Goal: Download file/media

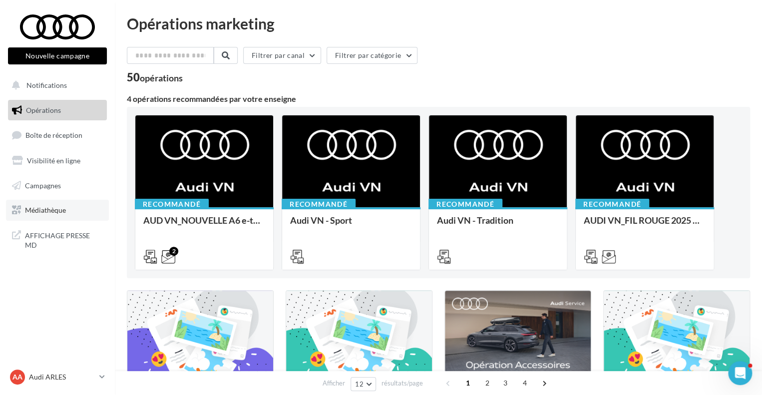
click at [41, 217] on link "Médiathèque" at bounding box center [57, 210] width 103 height 21
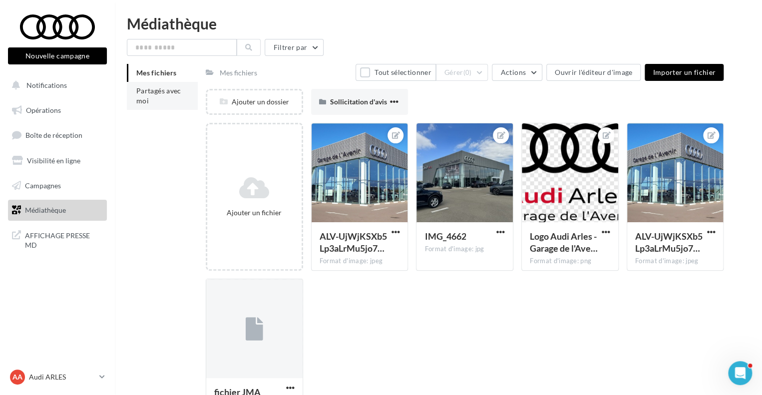
click at [163, 107] on li "Partagés avec moi" at bounding box center [162, 96] width 71 height 28
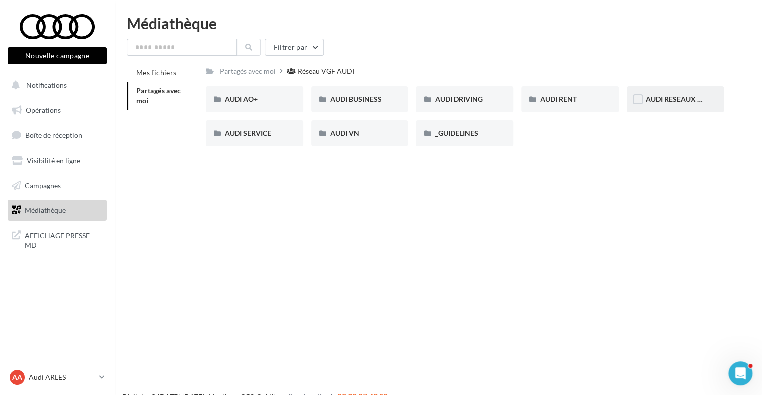
click at [692, 93] on div "AUDI RESEAUX SOCIAUX" at bounding box center [675, 99] width 97 height 26
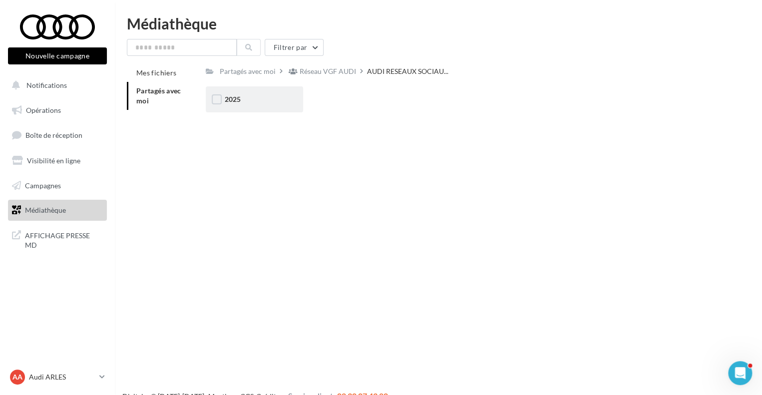
click at [240, 107] on div "2025" at bounding box center [254, 99] width 97 height 26
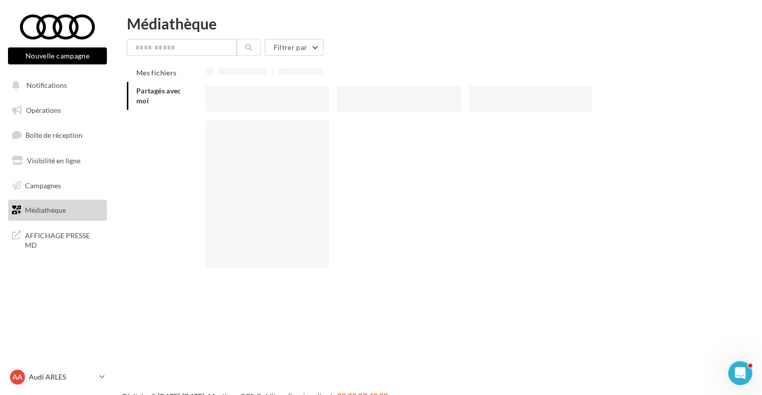
click at [240, 107] on div at bounding box center [267, 99] width 123 height 26
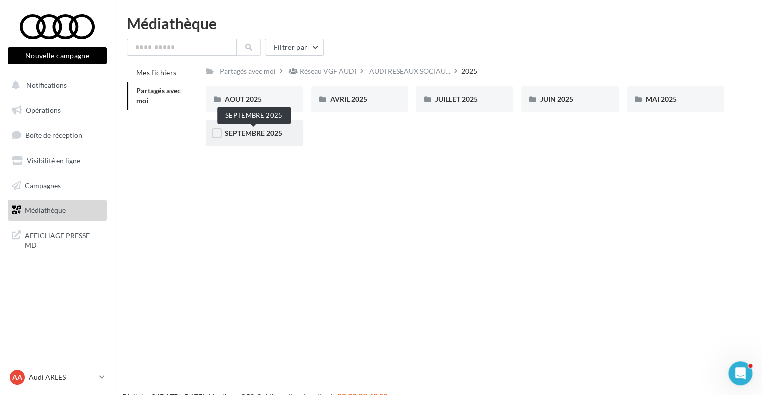
click at [262, 133] on span "SEPTEMBRE 2025" at bounding box center [253, 133] width 57 height 8
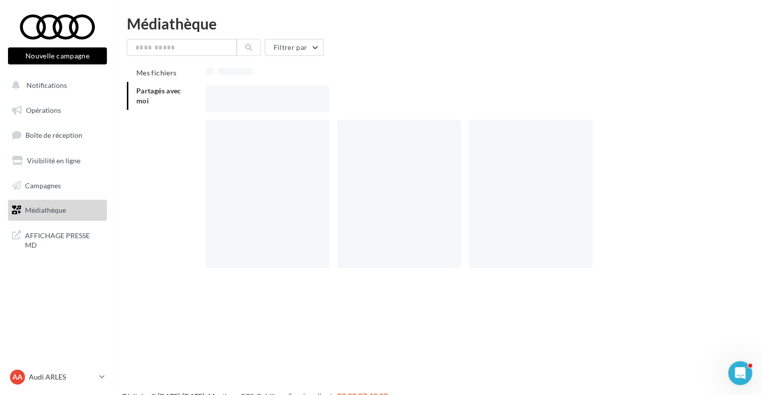
click at [262, 133] on div at bounding box center [267, 194] width 123 height 148
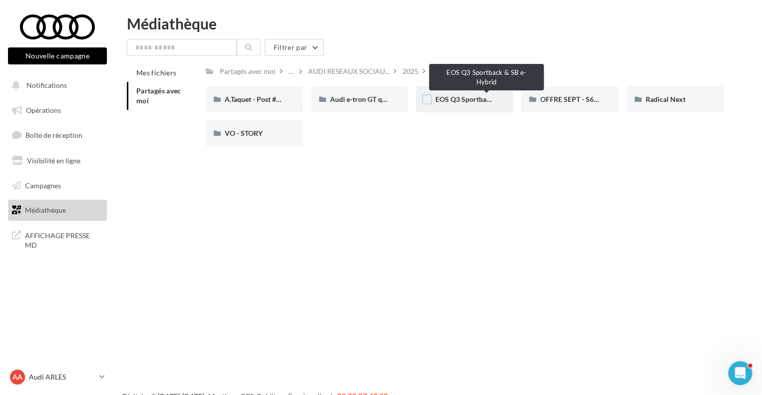
click at [484, 103] on span "EOS Q3 Sportback & SB e-Hybrid" at bounding box center [487, 99] width 104 height 8
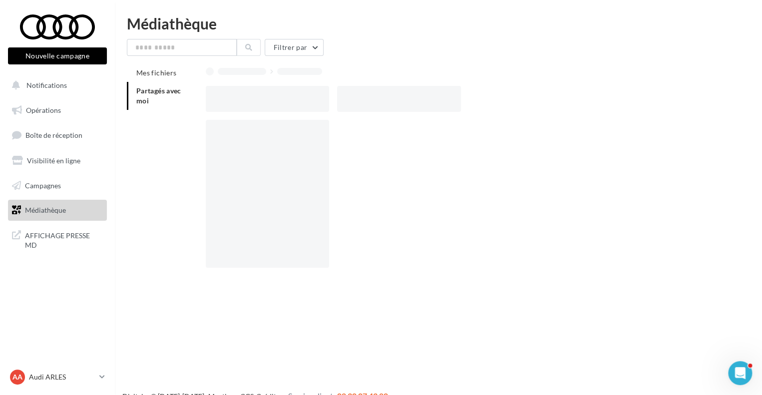
click at [484, 103] on div at bounding box center [469, 99] width 526 height 26
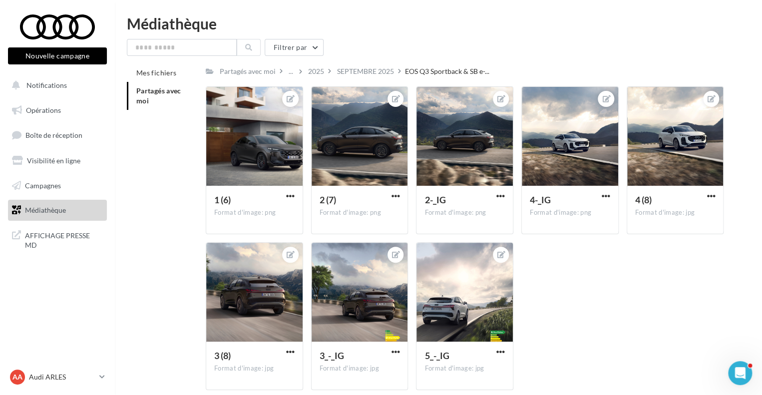
click at [158, 241] on div "Mes fichiers Partagés avec moi Partagés avec moi ... 2025 SEPTEMBRE 2025 EOS Q3…" at bounding box center [442, 231] width 631 height 334
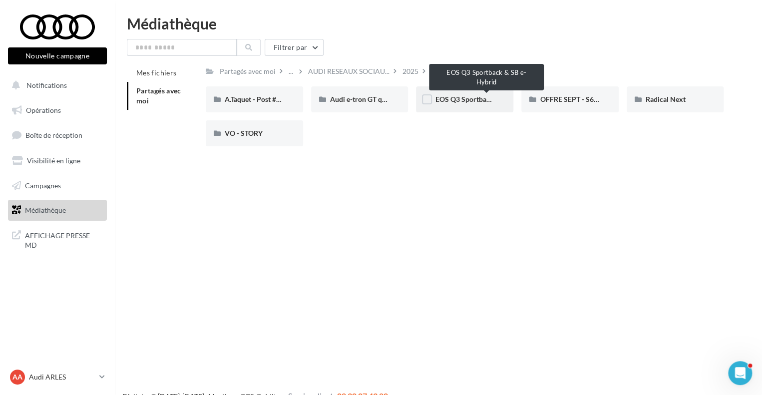
click at [460, 102] on span "EOS Q3 Sportback & SB e-Hybrid" at bounding box center [487, 99] width 104 height 8
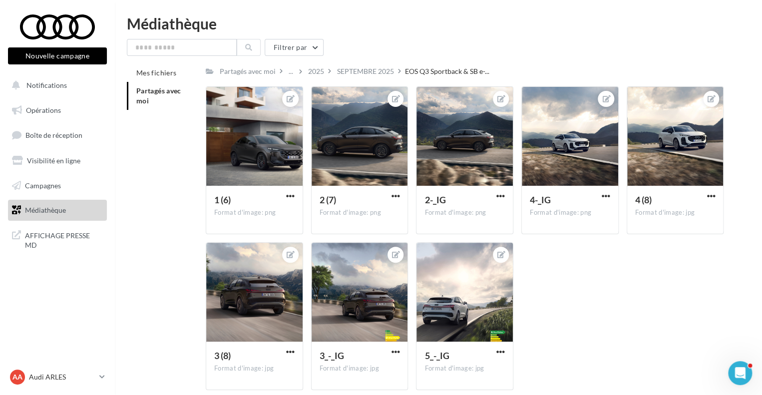
click at [23, 205] on link "Médiathèque" at bounding box center [57, 210] width 103 height 21
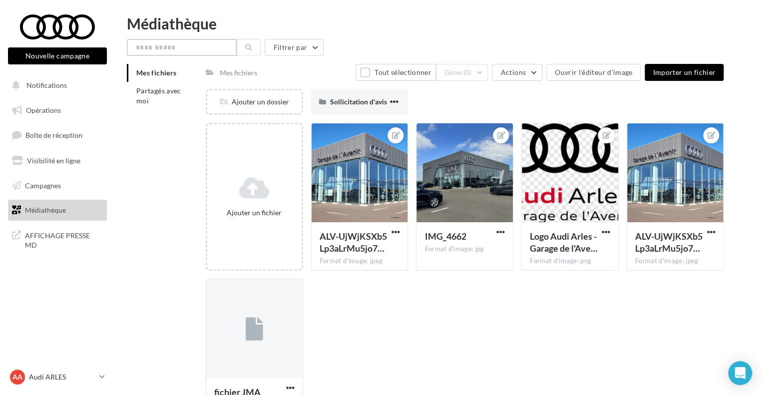
click at [165, 51] on input "text" at bounding box center [182, 47] width 110 height 17
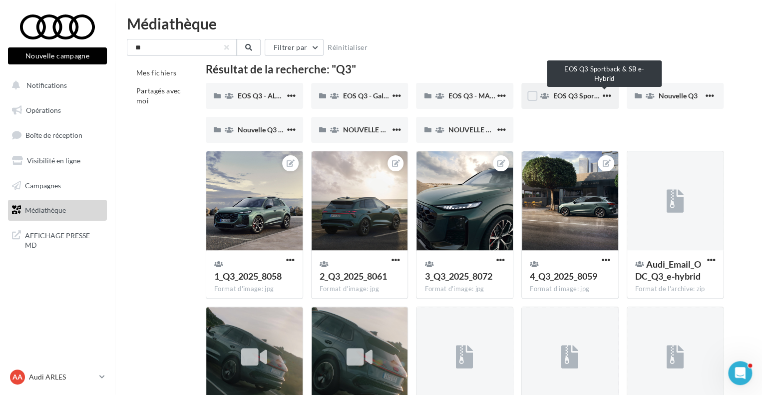
click at [579, 93] on span "EOS Q3 Sportback & SB e-Hybrid" at bounding box center [605, 95] width 104 height 8
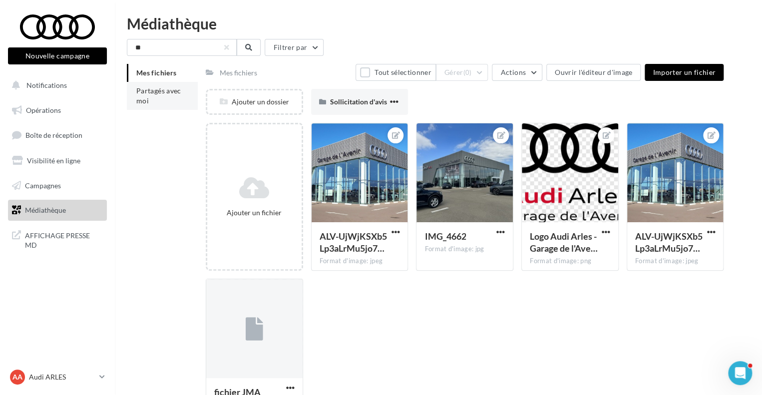
click at [152, 99] on li "Partagés avec moi" at bounding box center [162, 96] width 71 height 28
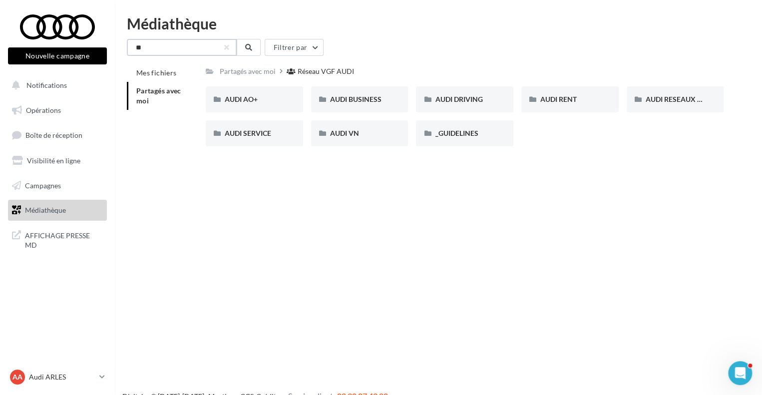
click at [200, 42] on input "**" at bounding box center [182, 47] width 110 height 17
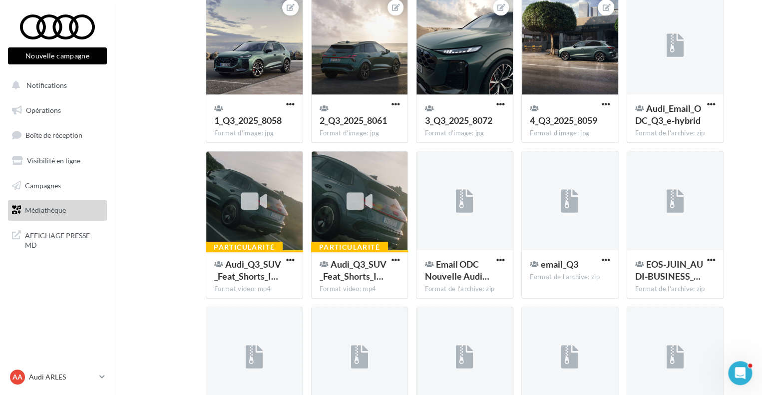
scroll to position [155, 0]
click at [259, 215] on div at bounding box center [254, 201] width 26 height 33
click at [289, 258] on span "button" at bounding box center [290, 260] width 8 height 8
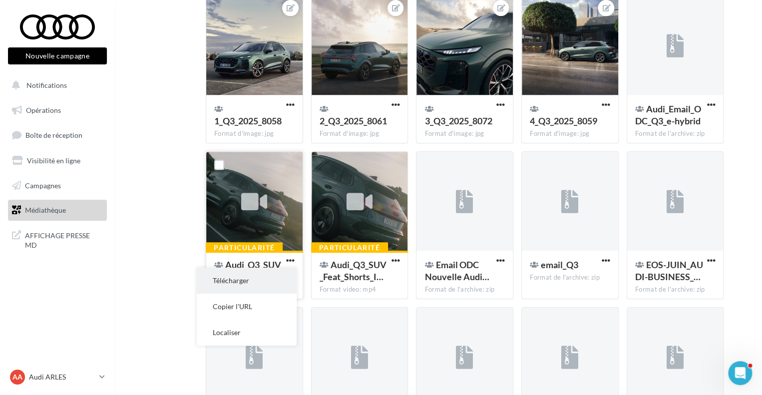
click at [266, 281] on button "Télécharger" at bounding box center [247, 281] width 100 height 26
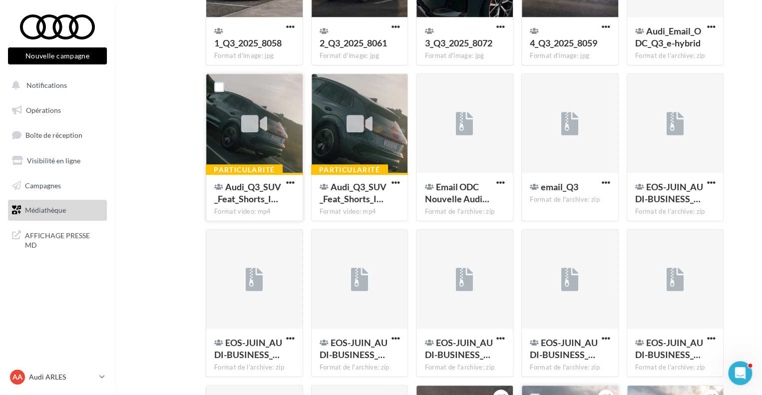
scroll to position [0, 0]
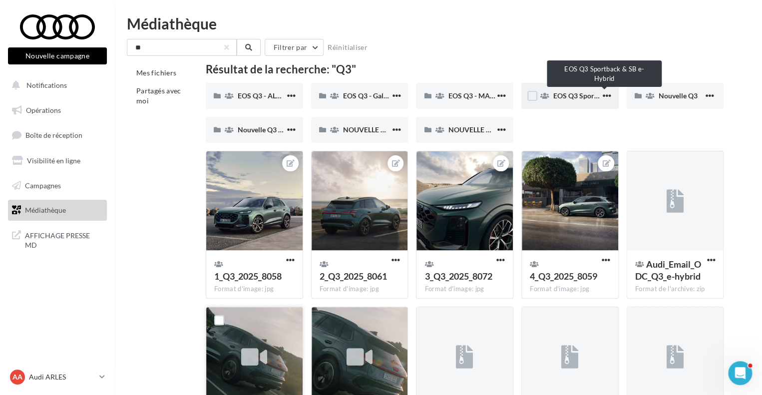
click at [558, 93] on span "EOS Q3 Sportback & SB e-Hybrid" at bounding box center [605, 95] width 104 height 8
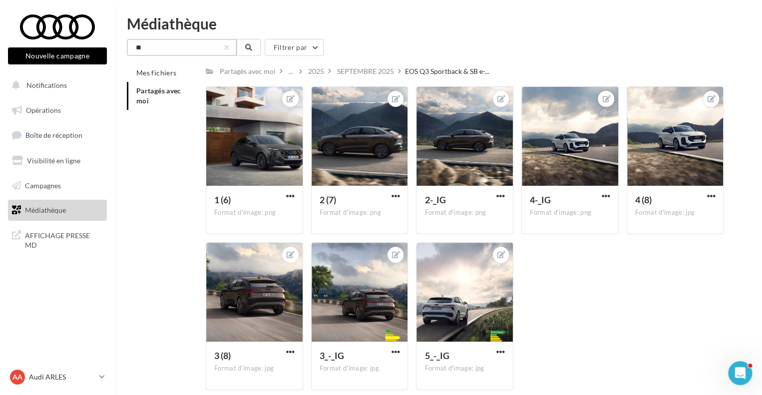
click at [217, 50] on input "**" at bounding box center [182, 47] width 110 height 17
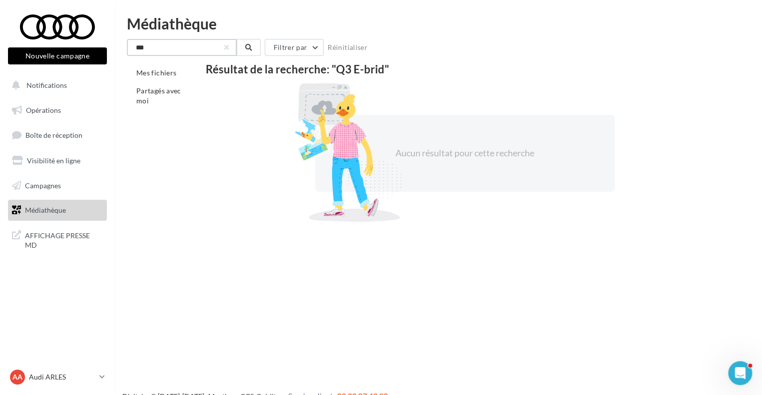
type input "**"
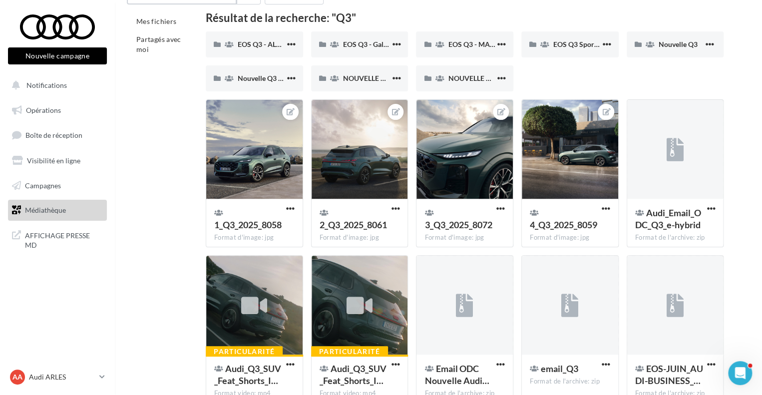
scroll to position [50, 0]
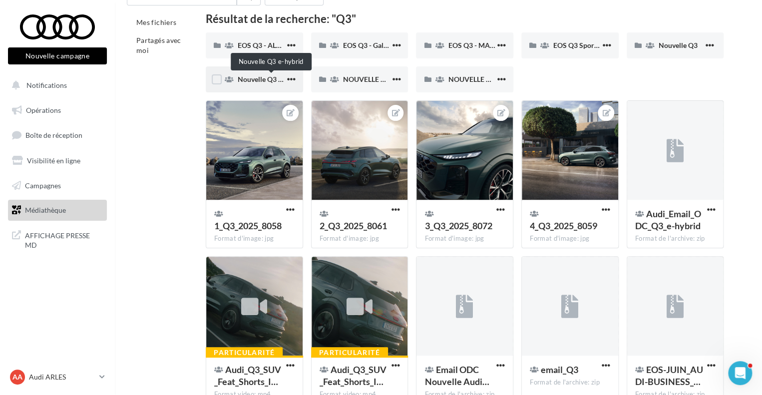
click at [248, 75] on span "Nouvelle Q3 e-hybrid" at bounding box center [271, 79] width 67 height 8
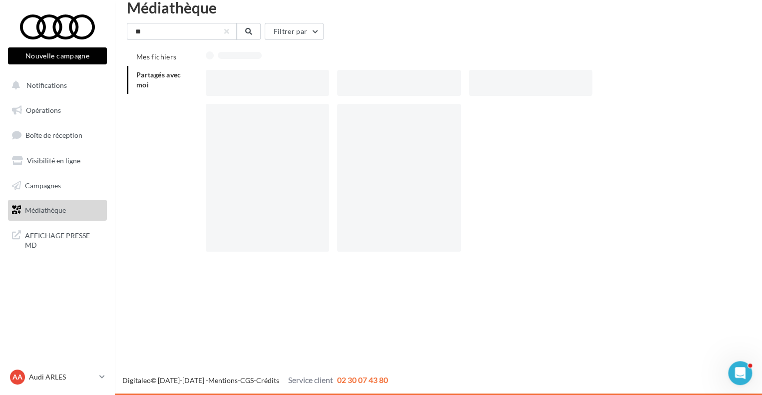
scroll to position [16, 0]
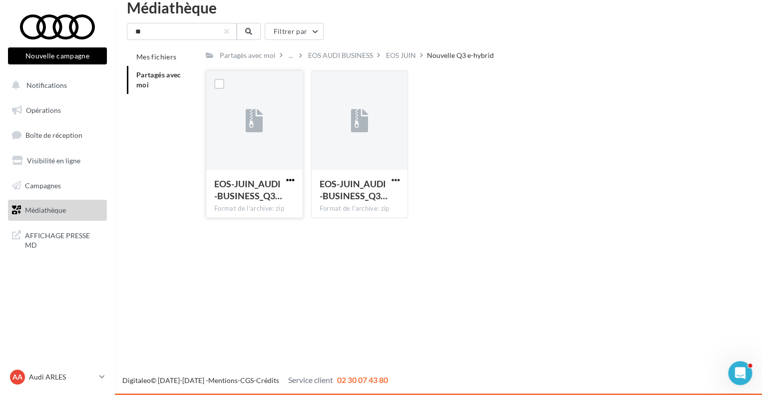
click at [290, 179] on span "button" at bounding box center [290, 180] width 8 height 8
click at [165, 141] on div "Mes fichiers Partagés avec moi Partagés avec moi ... EOS AUDI BUSINESS EOS JUIN…" at bounding box center [442, 137] width 631 height 178
click at [406, 55] on div "EOS JUIN" at bounding box center [401, 55] width 30 height 10
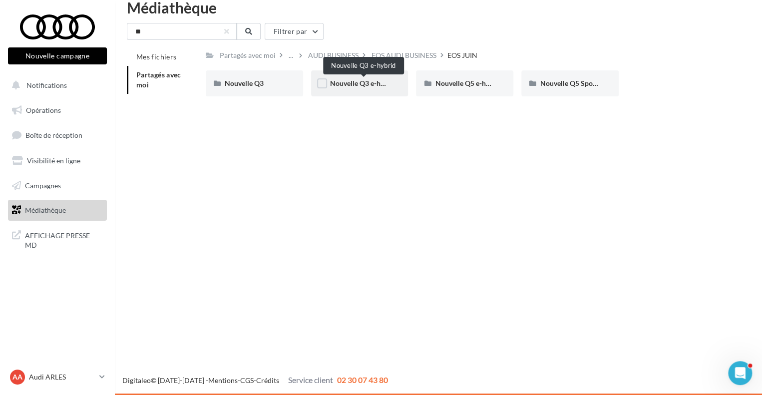
click at [345, 84] on span "Nouvelle Q3 e-hybrid" at bounding box center [363, 83] width 67 height 8
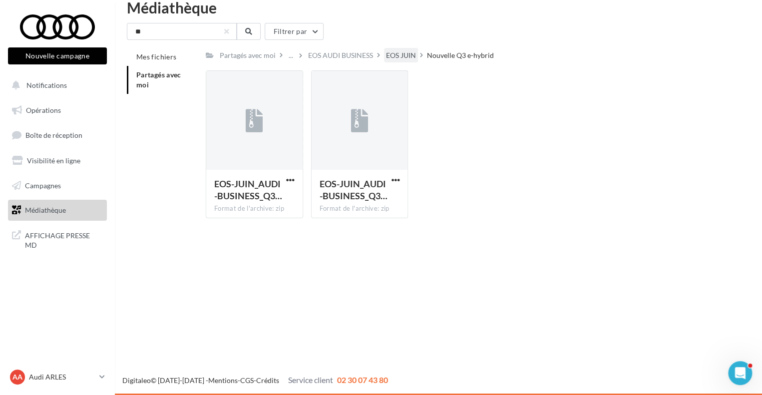
click at [395, 59] on div "EOS JUIN" at bounding box center [401, 55] width 30 height 10
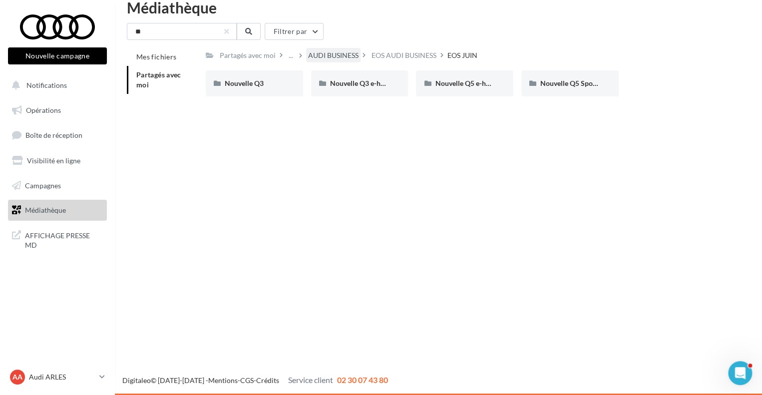
click at [340, 58] on div "AUDI BUSINESS" at bounding box center [333, 55] width 50 height 10
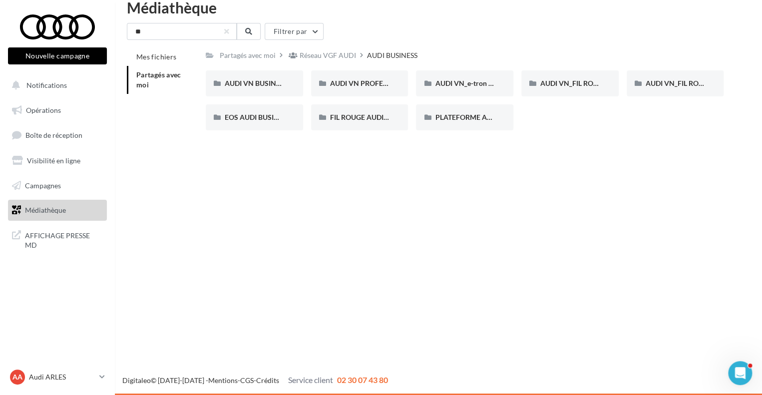
click at [161, 79] on li "Partagés avec moi" at bounding box center [162, 80] width 71 height 28
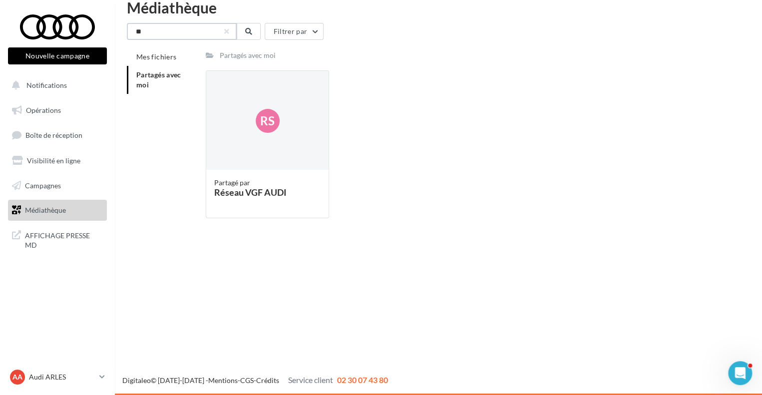
click at [168, 31] on input "**" at bounding box center [182, 31] width 110 height 17
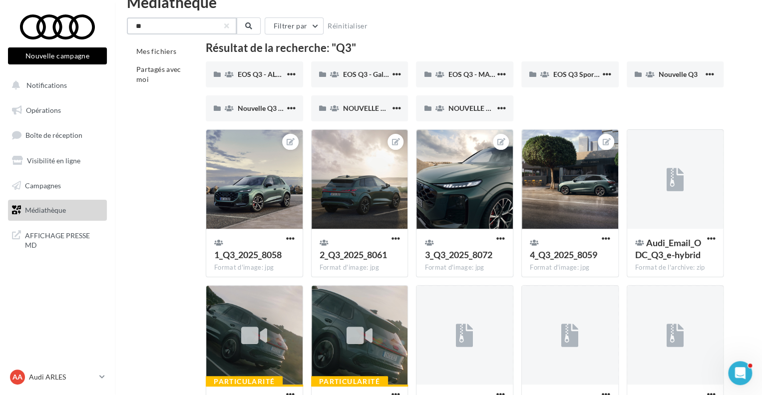
scroll to position [20, 0]
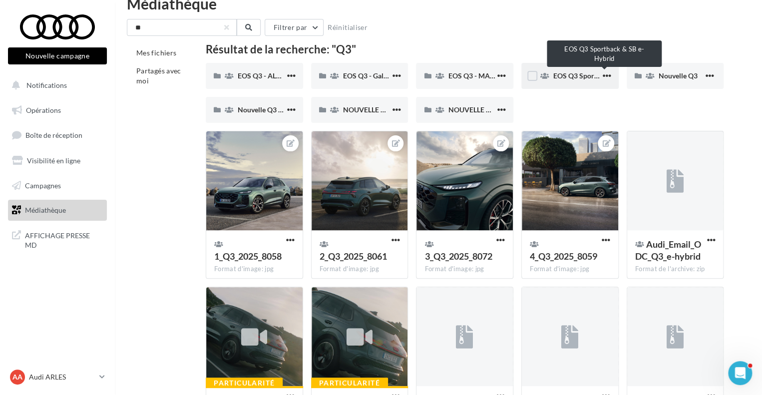
click at [570, 76] on span "EOS Q3 Sportback & SB e-Hybrid" at bounding box center [605, 75] width 104 height 8
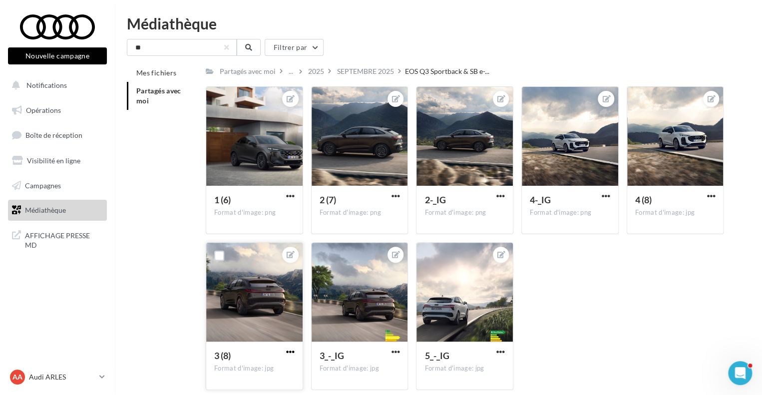
click at [288, 354] on span "button" at bounding box center [290, 351] width 8 height 8
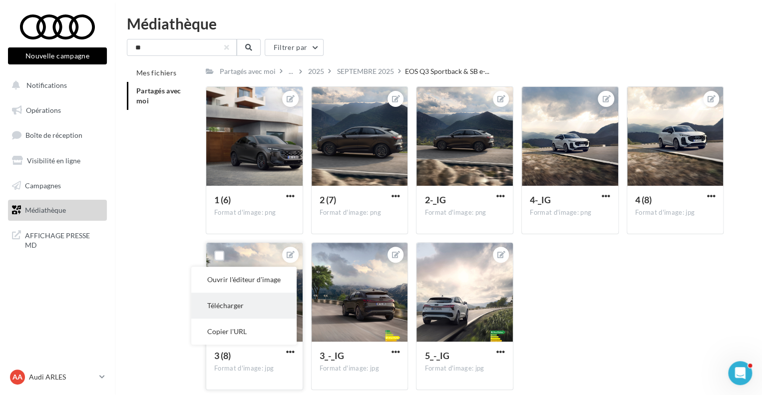
click at [251, 303] on button "Télécharger" at bounding box center [243, 306] width 105 height 26
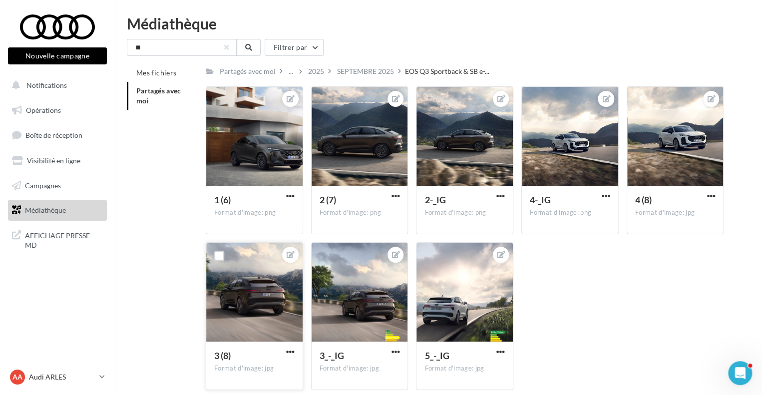
click at [571, 7] on html "Nouvelle campagne Nouvelle campagne Notifications Opérations Boîte de réception…" at bounding box center [381, 197] width 762 height 395
click at [381, 337] on div at bounding box center [360, 293] width 96 height 100
click at [336, 360] on span "3_-_IG" at bounding box center [332, 355] width 24 height 11
click at [381, 328] on div at bounding box center [360, 293] width 96 height 100
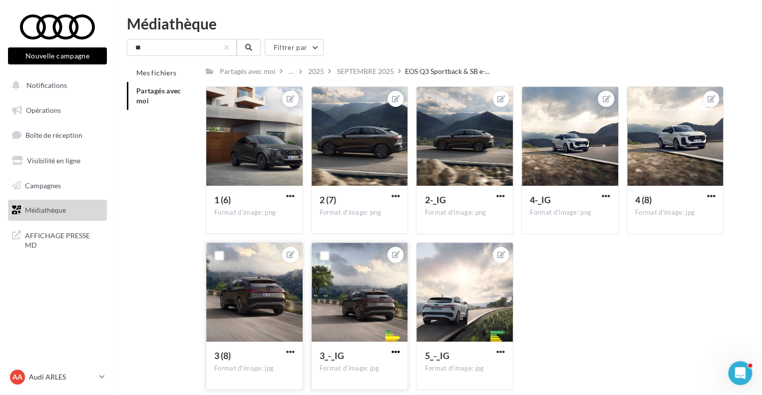
click at [391, 349] on span "button" at bounding box center [395, 351] width 8 height 8
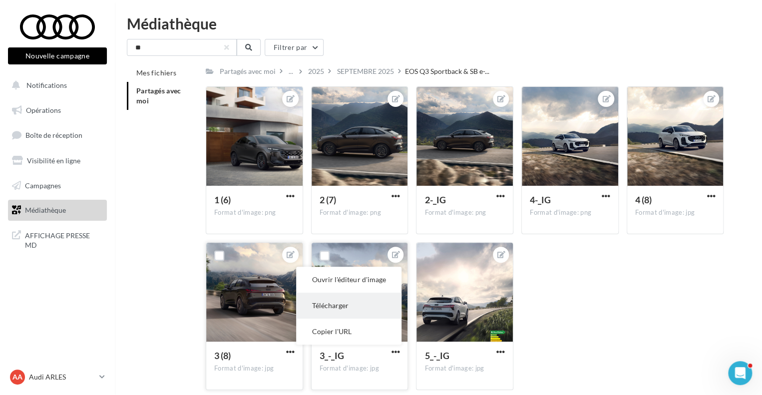
click at [365, 314] on button "Télécharger" at bounding box center [348, 306] width 105 height 26
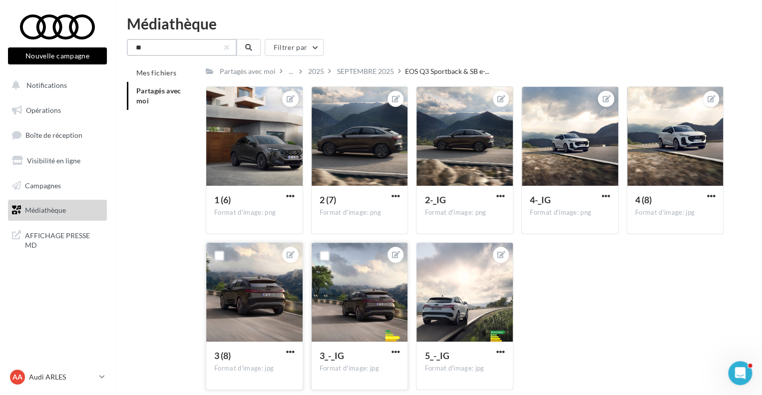
click at [186, 48] on input "**" at bounding box center [182, 47] width 110 height 17
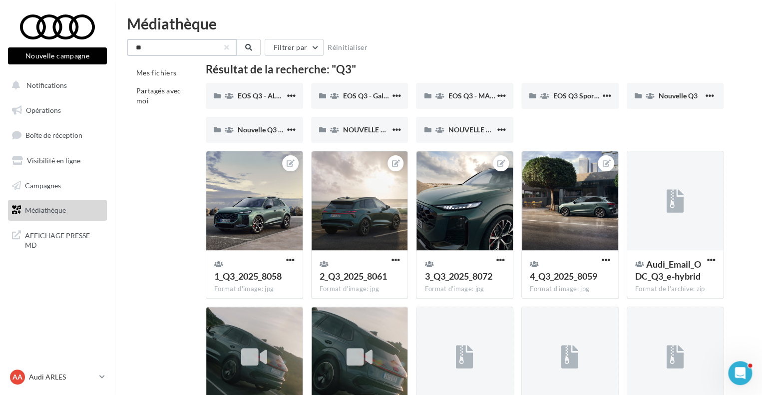
scroll to position [116, 0]
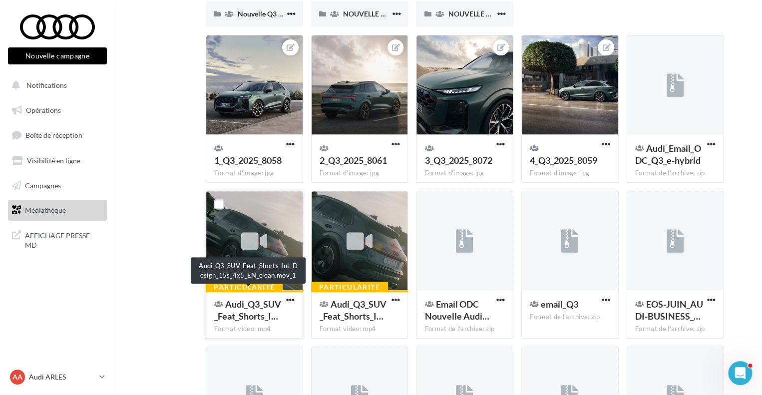
click at [259, 308] on span "Audi_Q3_SUV_Feat_Shorts_I…" at bounding box center [247, 310] width 67 height 23
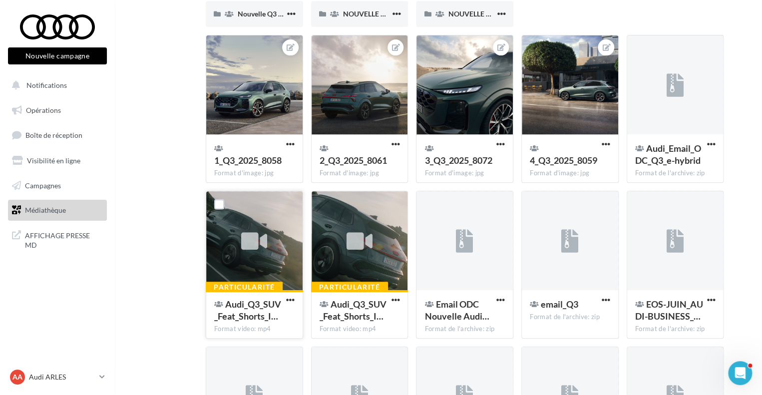
click at [251, 304] on span "Audi_Q3_SUV_Feat_Shorts_I…" at bounding box center [247, 310] width 67 height 23
click at [289, 298] on span "button" at bounding box center [290, 300] width 8 height 8
click at [169, 302] on div "Mes fichiers Partagés avec moi Résultat de la recherche: "Q3" EOS Q3 - ALBUM PH…" at bounding box center [442, 303] width 631 height 710
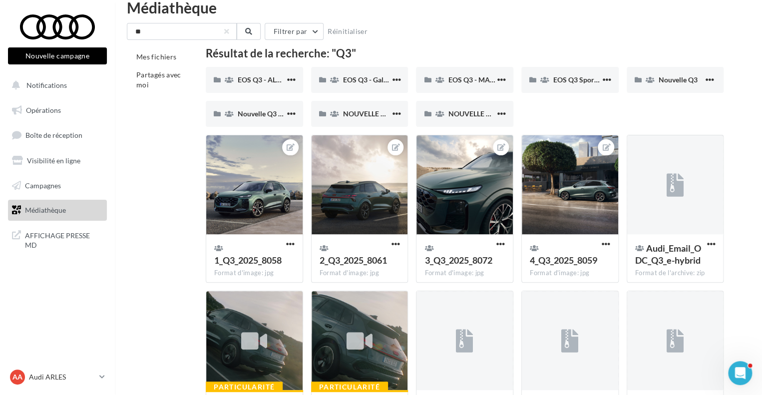
scroll to position [0, 0]
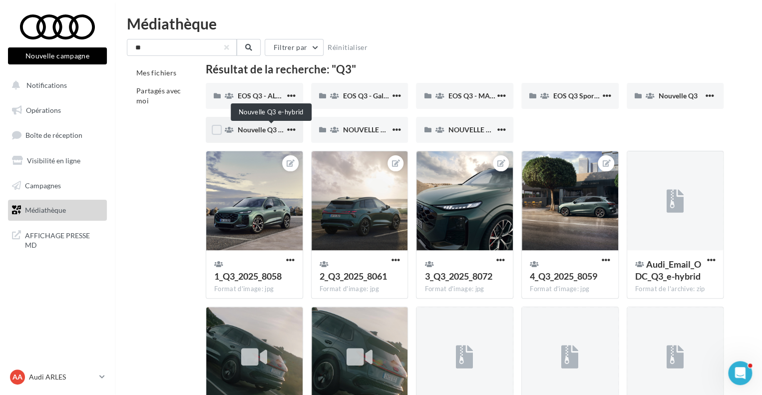
click at [263, 128] on span "Nouvelle Q3 e-hybrid" at bounding box center [271, 129] width 67 height 8
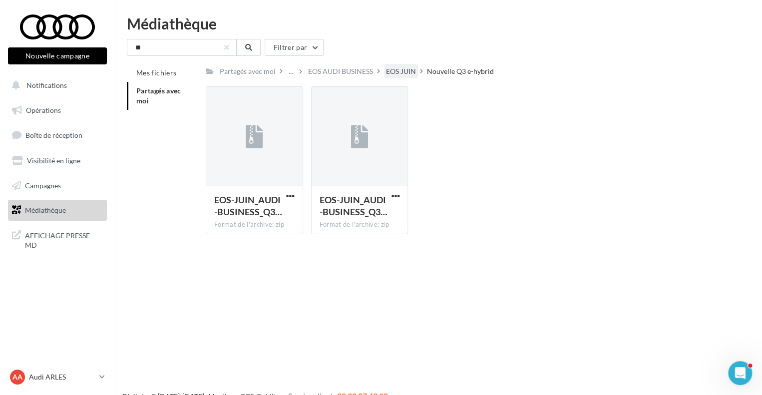
click at [399, 73] on div "EOS JUIN" at bounding box center [401, 71] width 30 height 10
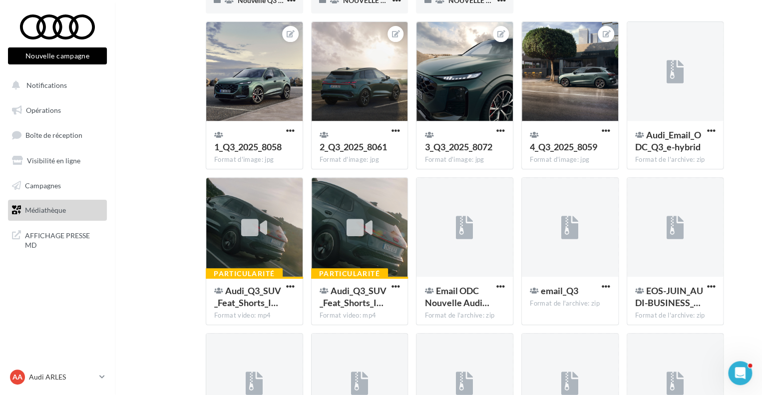
scroll to position [128, 0]
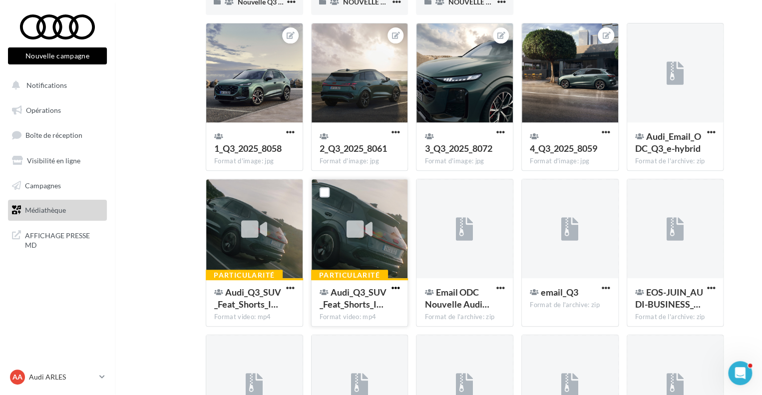
click at [392, 286] on span "button" at bounding box center [395, 288] width 8 height 8
click at [362, 310] on button "Télécharger" at bounding box center [352, 308] width 100 height 26
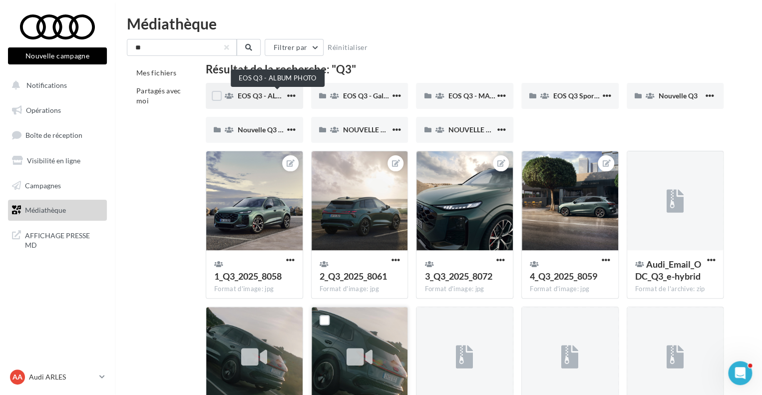
click at [250, 100] on span "EOS Q3 - ALBUM PHOTO" at bounding box center [278, 95] width 80 height 8
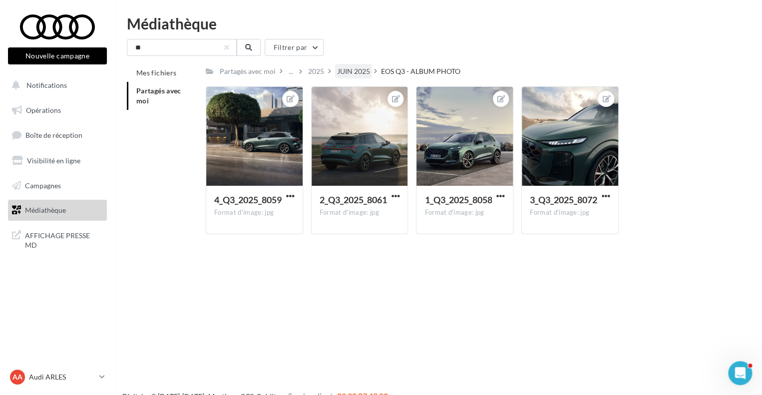
click at [360, 71] on div "JUIN 2025" at bounding box center [353, 71] width 33 height 10
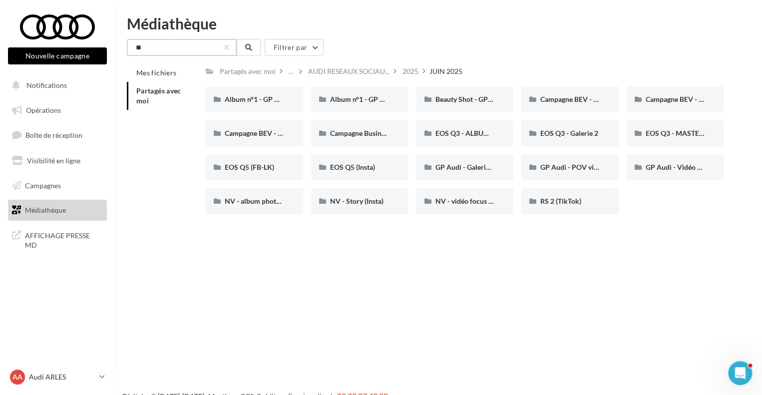
click at [200, 47] on input "**" at bounding box center [182, 47] width 110 height 17
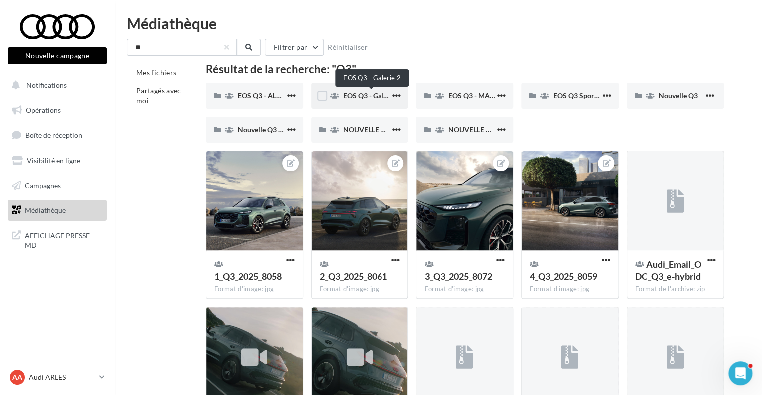
click at [369, 97] on span "EOS Q3 - Galerie 2" at bounding box center [372, 95] width 58 height 8
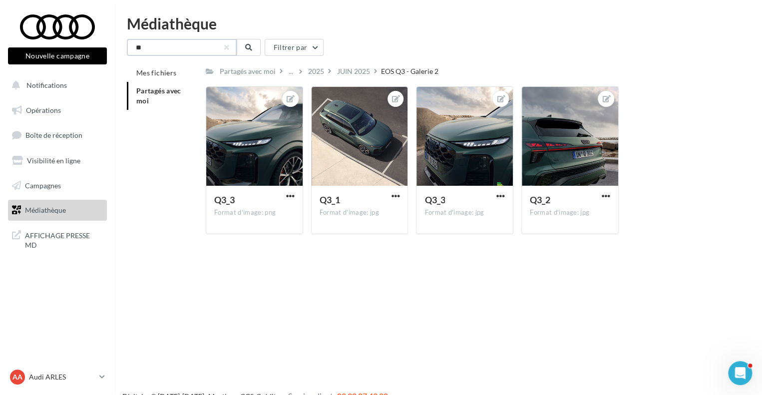
click at [178, 49] on input "**" at bounding box center [182, 47] width 110 height 17
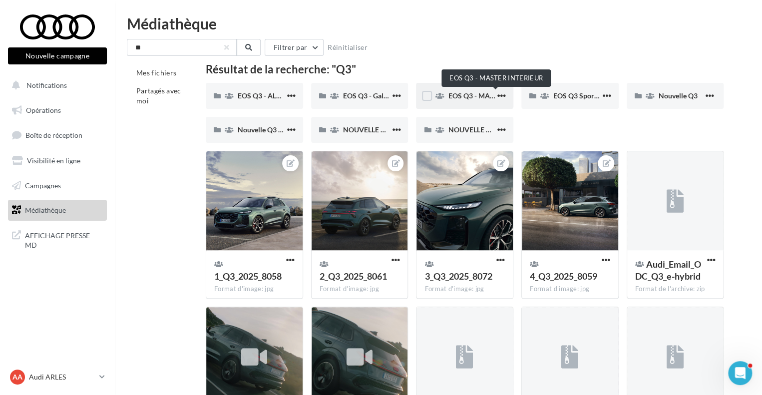
click at [448, 96] on span "EOS Q3 - MASTER INTERIEUR" at bounding box center [495, 95] width 95 height 8
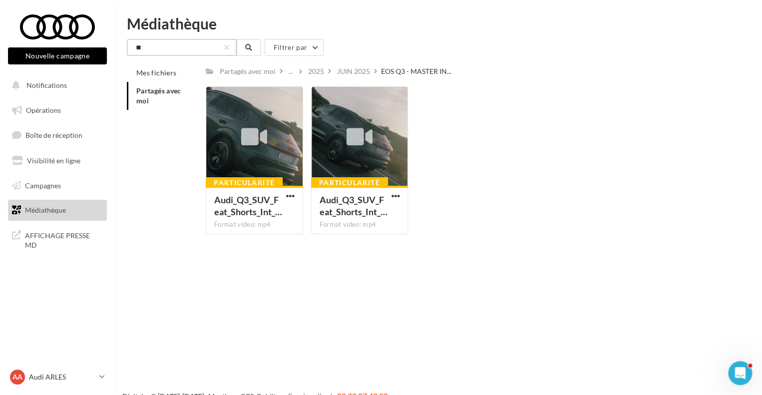
click at [206, 48] on input "**" at bounding box center [182, 47] width 110 height 17
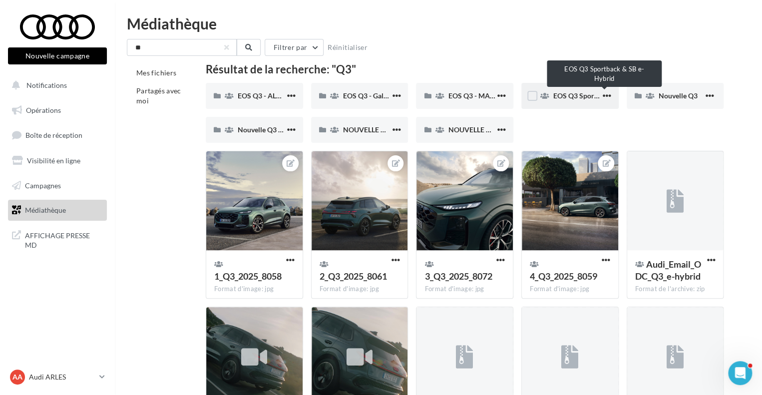
click at [574, 99] on span "EOS Q3 Sportback & SB e-Hybrid" at bounding box center [605, 95] width 104 height 8
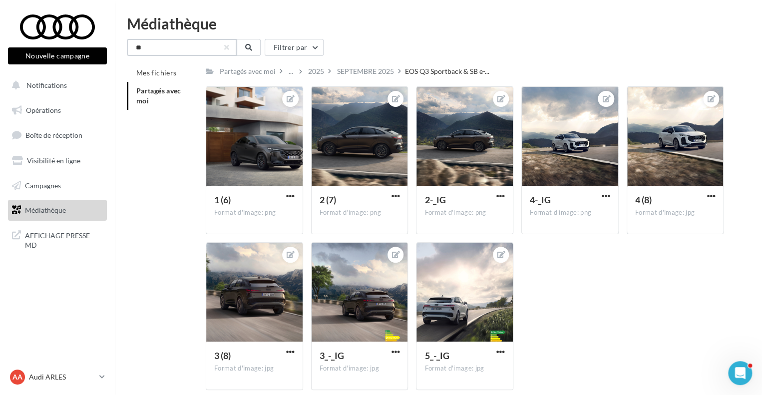
click at [190, 49] on input "**" at bounding box center [182, 47] width 110 height 17
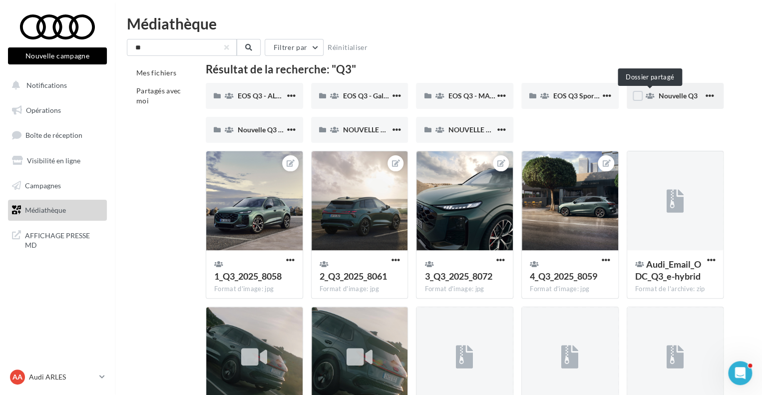
click at [652, 97] on icon at bounding box center [649, 95] width 9 height 7
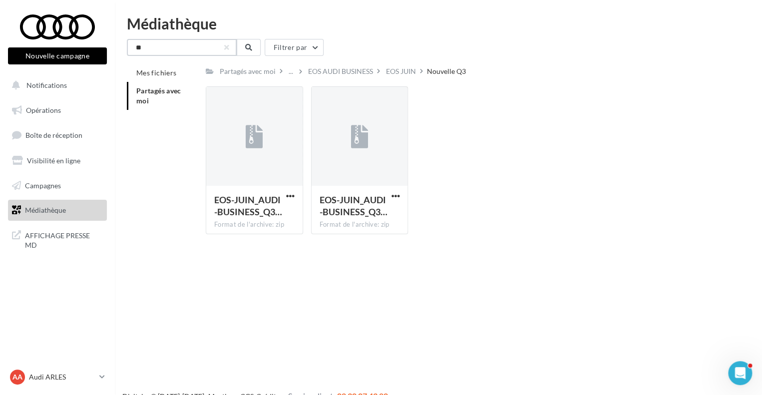
click at [199, 49] on input "**" at bounding box center [182, 47] width 110 height 17
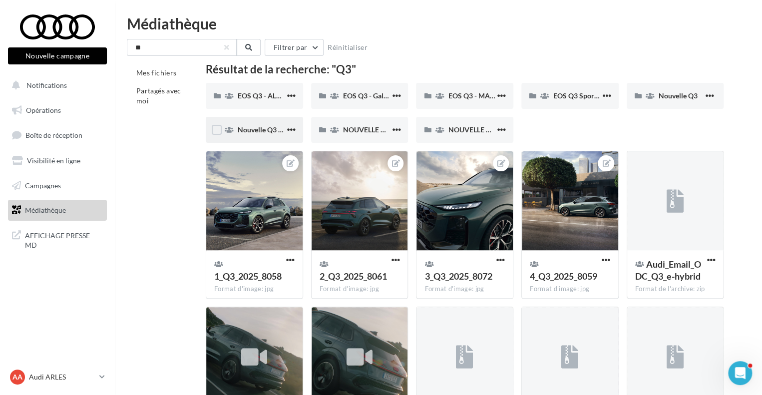
click at [250, 134] on div "Nouvelle Q3 e-hybrid" at bounding box center [261, 130] width 47 height 10
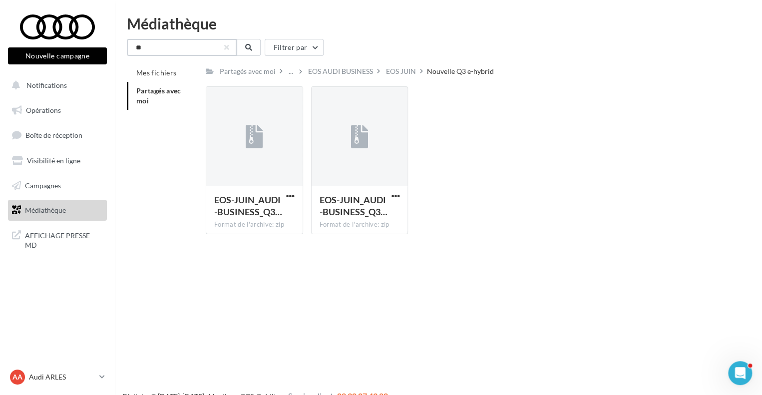
click at [178, 46] on input "**" at bounding box center [182, 47] width 110 height 17
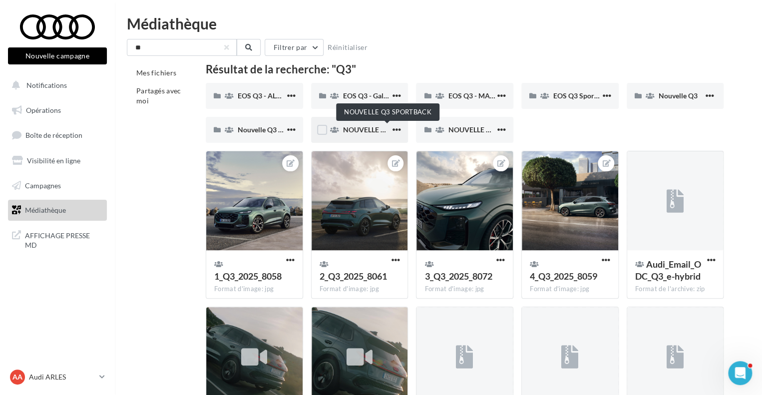
click at [369, 133] on span "NOUVELLE Q3 SPORTBACK" at bounding box center [388, 129] width 90 height 8
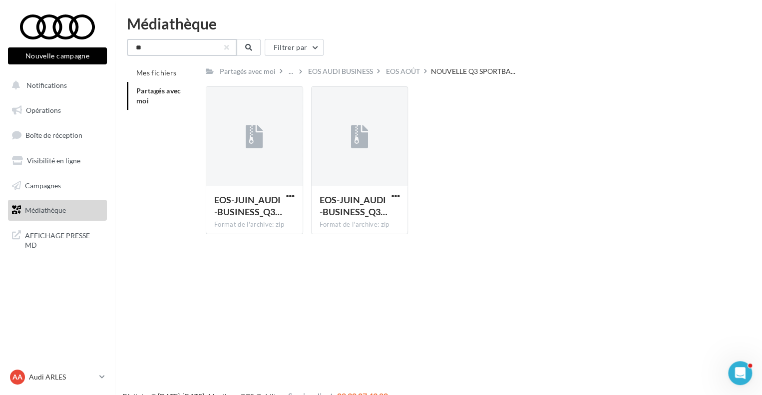
click at [166, 45] on input "**" at bounding box center [182, 47] width 110 height 17
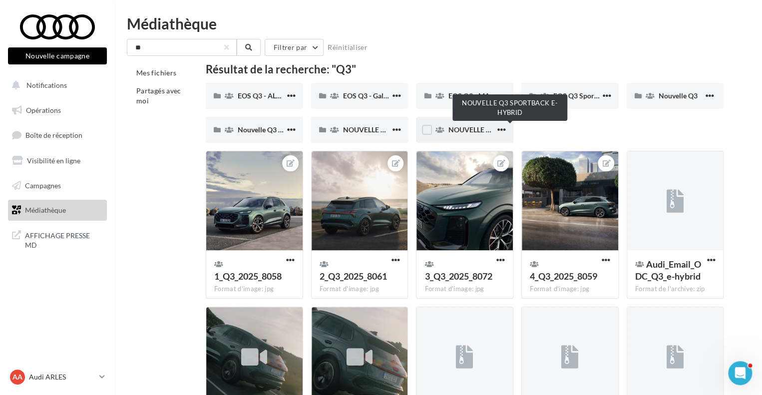
click at [458, 131] on span "NOUVELLE Q3 SPORTBACK E-HYBRID" at bounding box center [510, 129] width 124 height 8
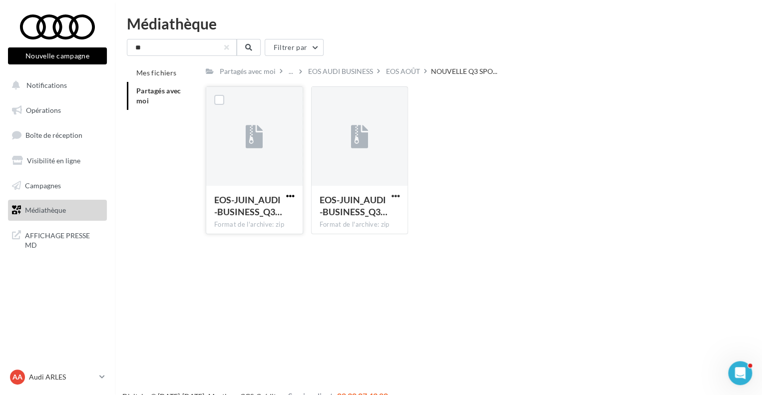
click at [293, 195] on span "button" at bounding box center [290, 196] width 8 height 8
click at [265, 213] on button "Télécharger" at bounding box center [247, 216] width 100 height 26
click at [66, 103] on link "Opérations" at bounding box center [57, 110] width 103 height 21
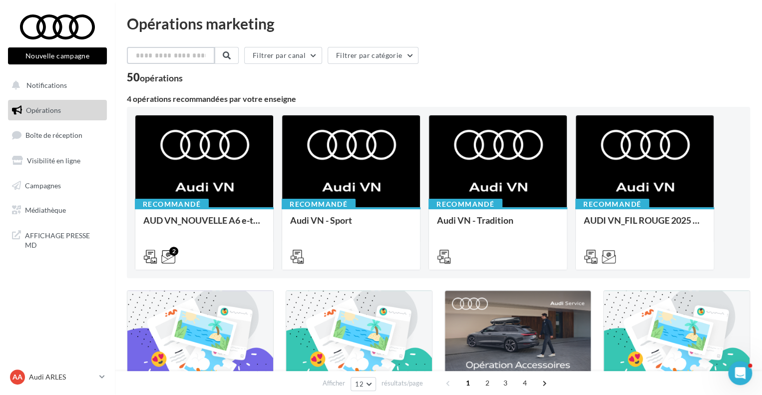
click at [186, 54] on input "text" at bounding box center [171, 55] width 88 height 17
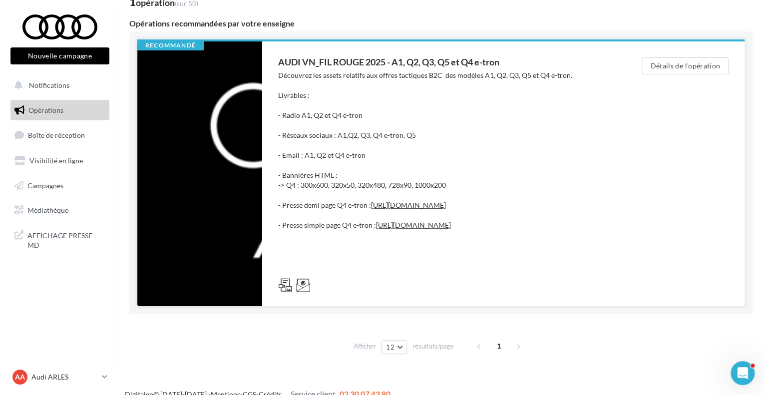
scroll to position [78, 0]
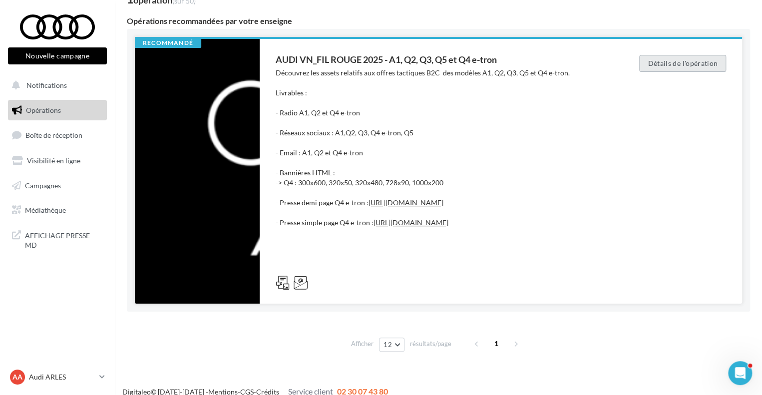
type input "**"
click at [662, 69] on button "Détails de l'opération" at bounding box center [682, 63] width 87 height 17
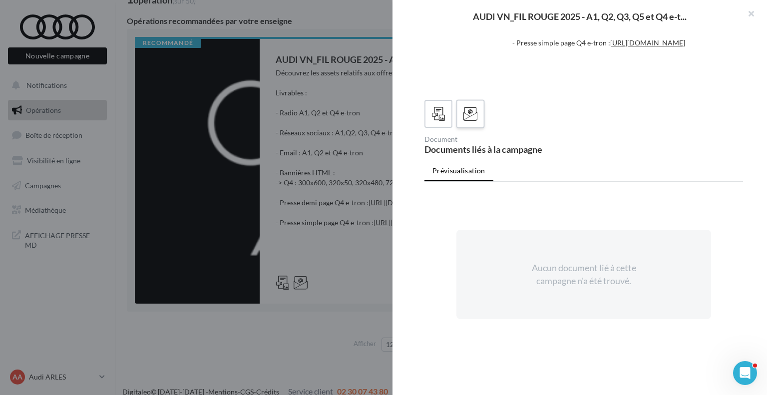
scroll to position [223, 0]
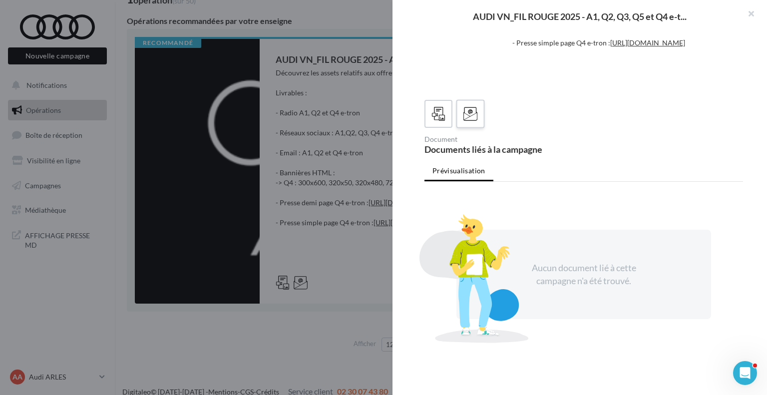
click at [470, 105] on div at bounding box center [470, 114] width 18 height 18
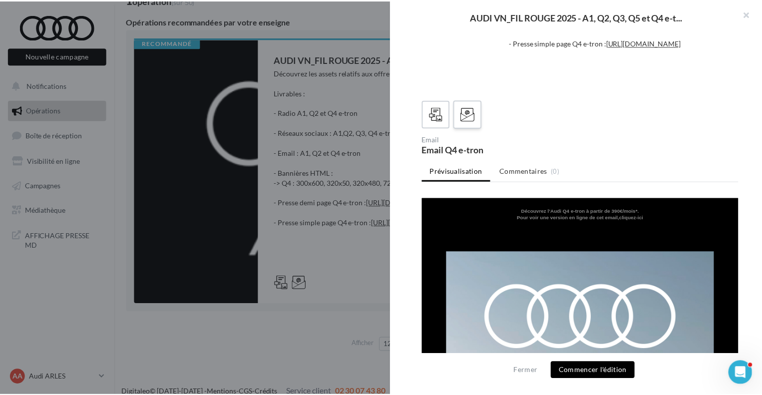
scroll to position [0, 0]
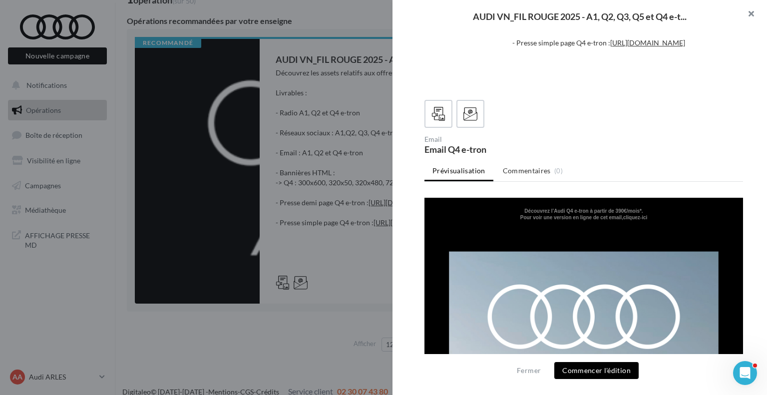
click at [756, 11] on button "button" at bounding box center [747, 15] width 40 height 30
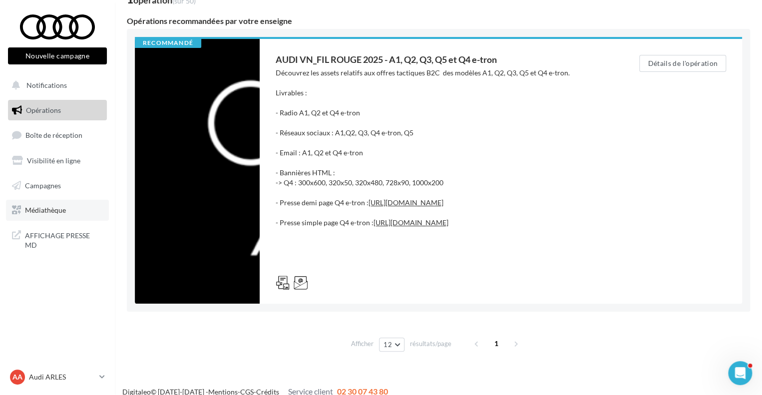
click at [53, 208] on span "Médiathèque" at bounding box center [45, 210] width 41 height 8
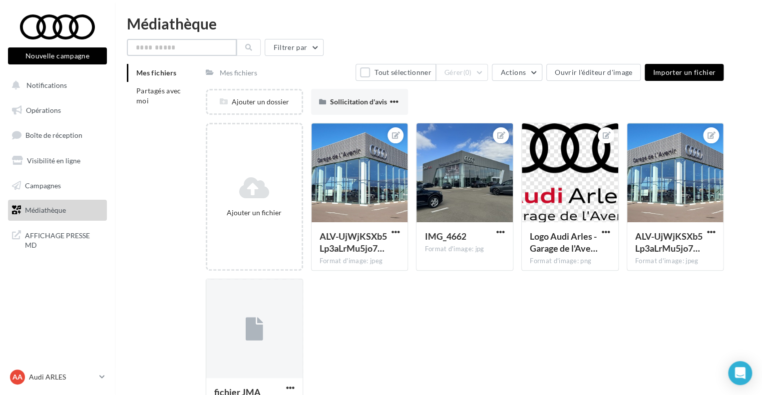
click at [180, 45] on input "text" at bounding box center [182, 47] width 110 height 17
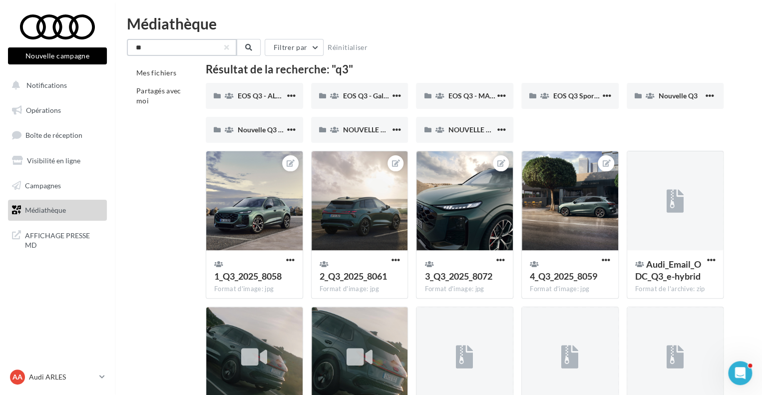
scroll to position [110, 0]
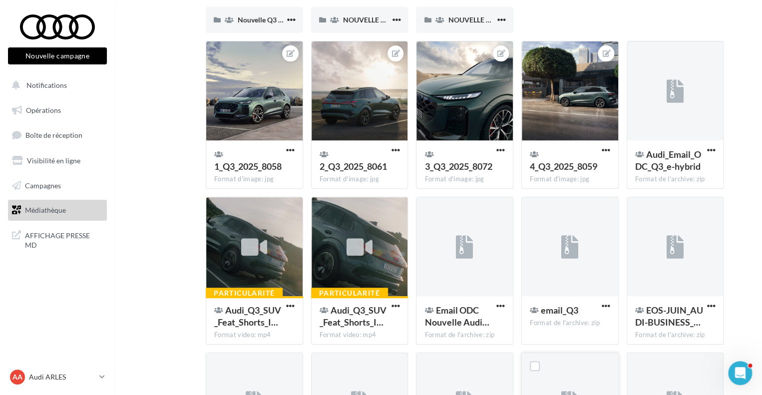
type input "**"
click at [88, 375] on p "Audi ARLES" at bounding box center [62, 377] width 66 height 10
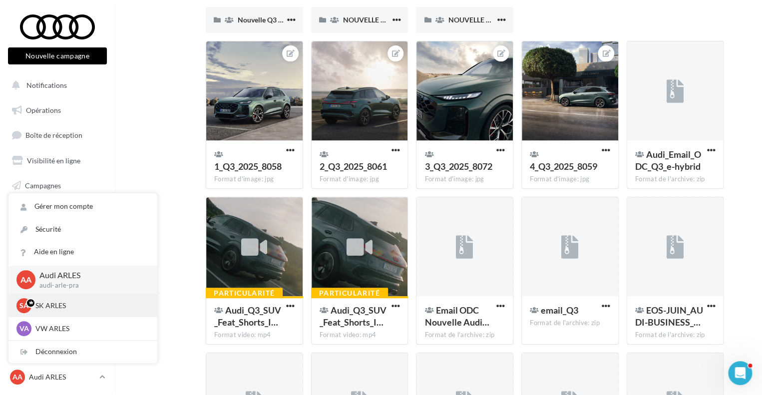
click at [84, 302] on p "SK ARLES" at bounding box center [90, 306] width 110 height 10
